Goal: Task Accomplishment & Management: Use online tool/utility

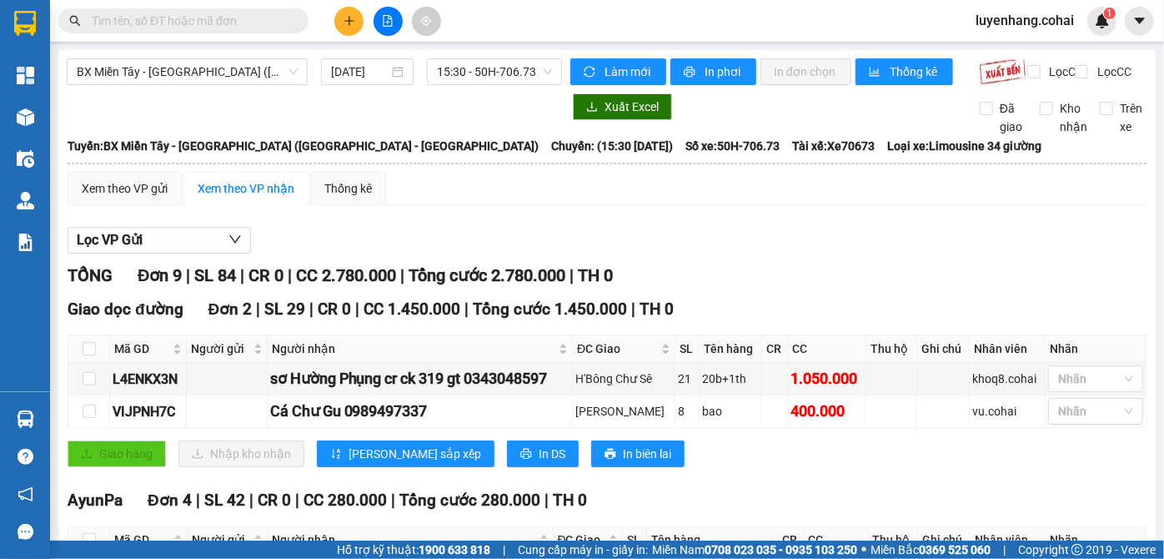
drag, startPoint x: 247, startPoint y: 72, endPoint x: 238, endPoint y: 108, distance: 37.0
click at [244, 75] on span "BX Miền Tây - [GEOGRAPHIC_DATA] ([GEOGRAPHIC_DATA] - [GEOGRAPHIC_DATA])" at bounding box center [187, 71] width 221 height 25
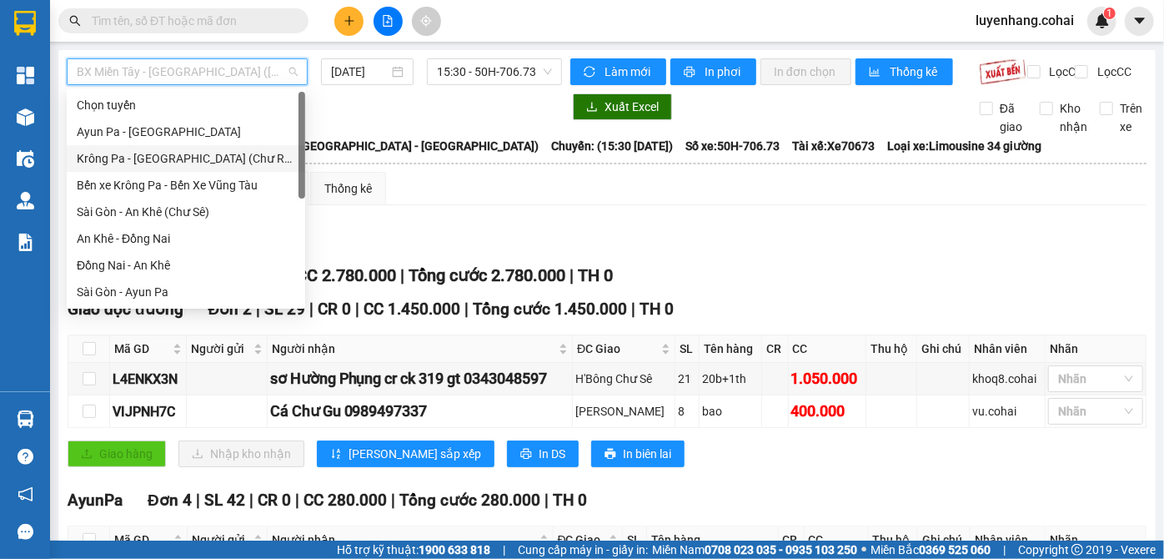
click at [230, 153] on div "Krông Pa - [GEOGRAPHIC_DATA] (Chư RCăm)" at bounding box center [186, 158] width 218 height 18
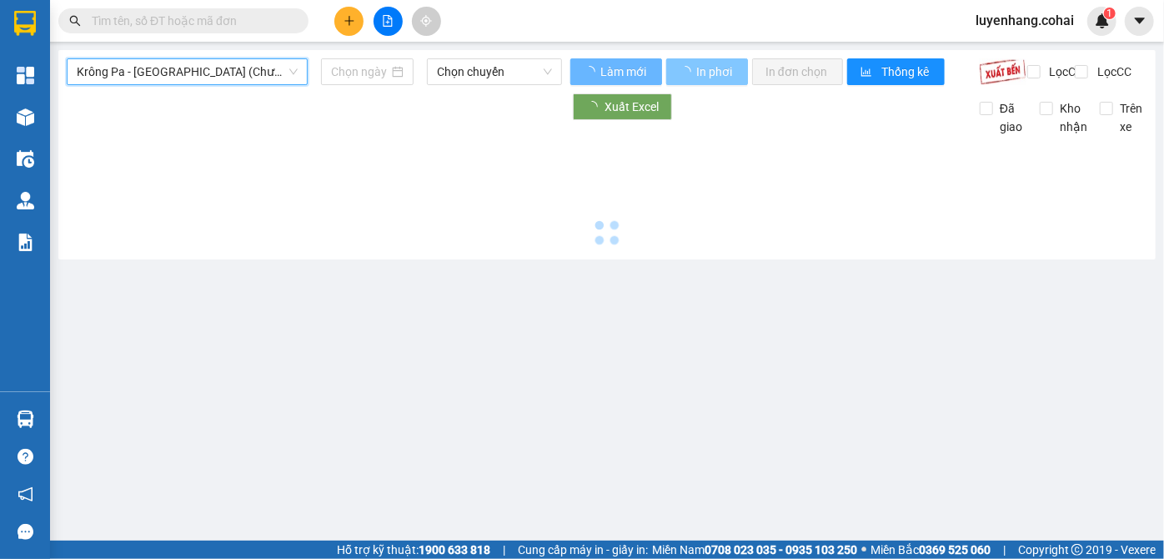
type input "[DATE]"
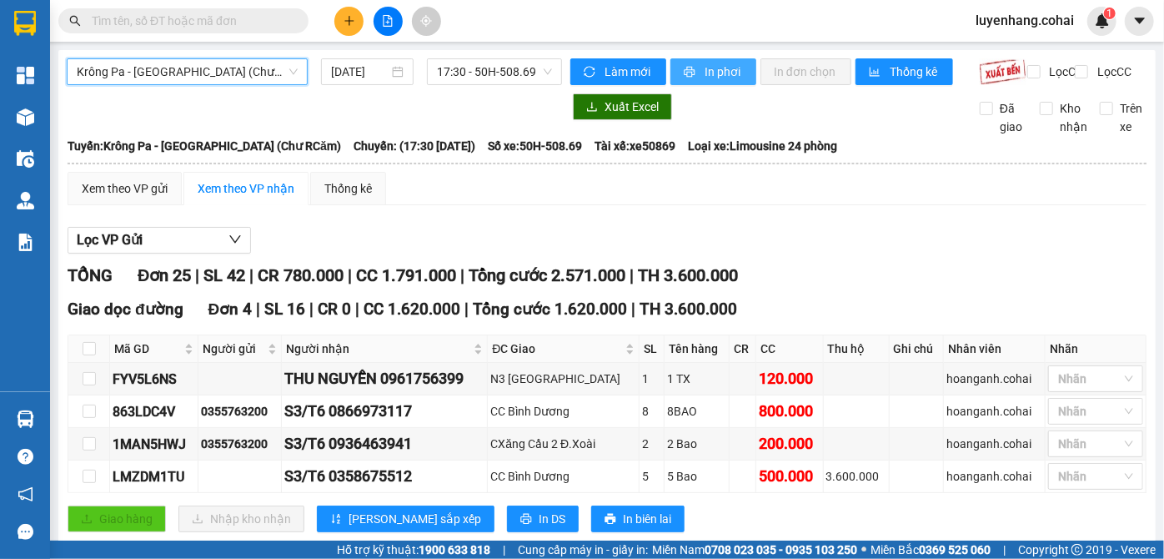
click at [719, 75] on span "In phơi" at bounding box center [724, 72] width 38 height 18
click at [211, 77] on span "Krông Pa - [GEOGRAPHIC_DATA] (Chư RCăm)" at bounding box center [187, 71] width 221 height 25
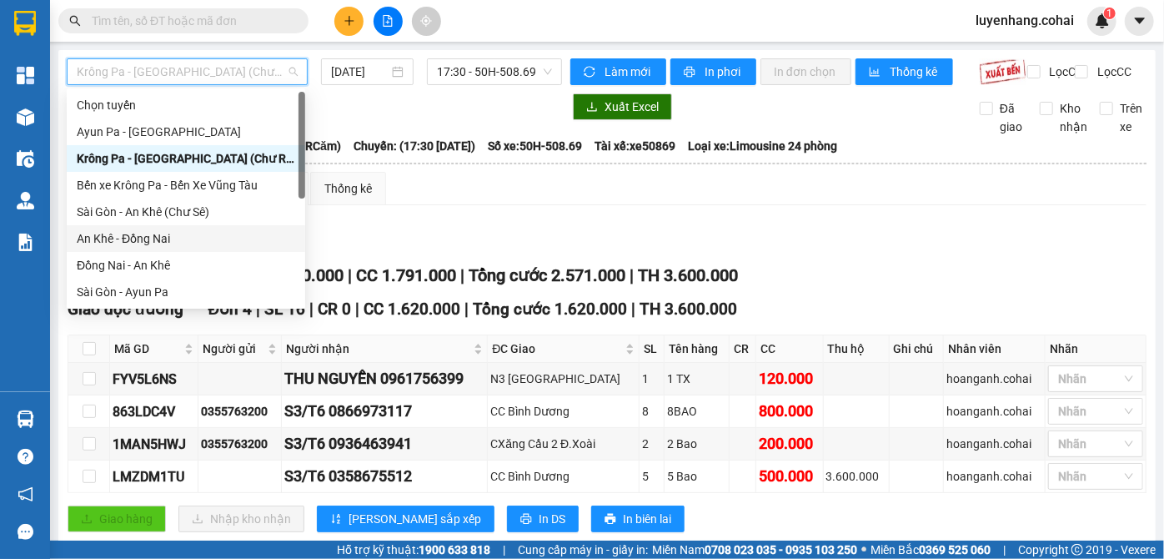
scroll to position [240, 0]
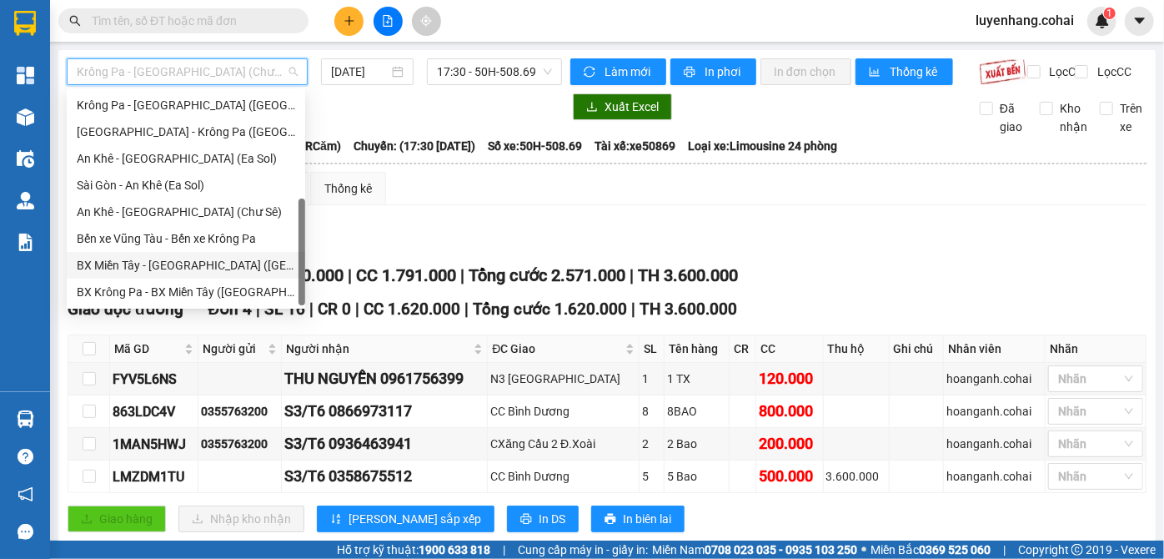
click at [227, 265] on div "BX Miền Tây - [GEOGRAPHIC_DATA] ([GEOGRAPHIC_DATA] - [GEOGRAPHIC_DATA])" at bounding box center [186, 265] width 218 height 18
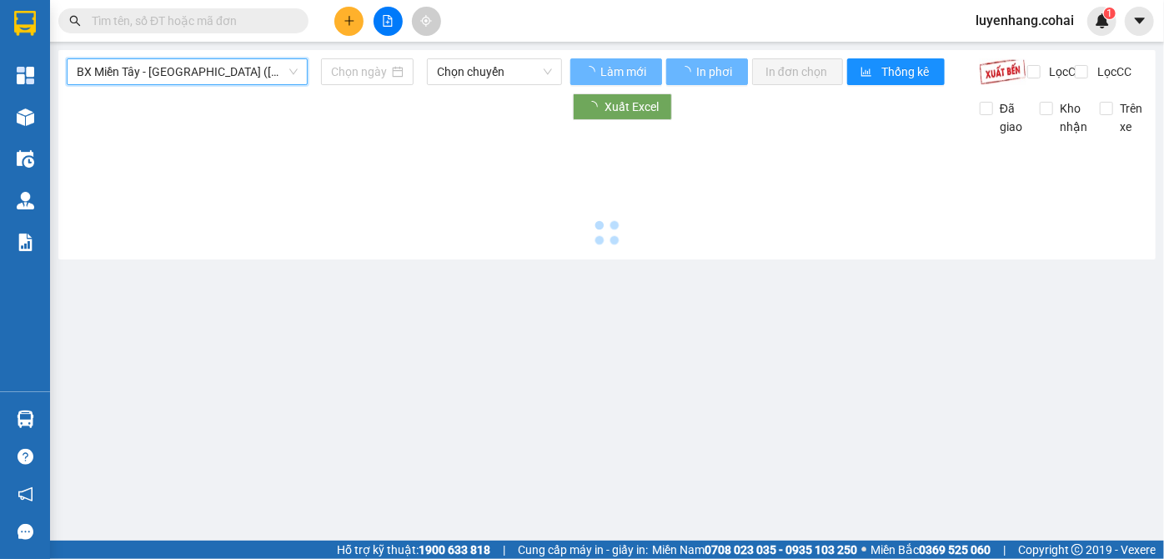
type input "[DATE]"
